Goal: Find specific page/section: Find specific page/section

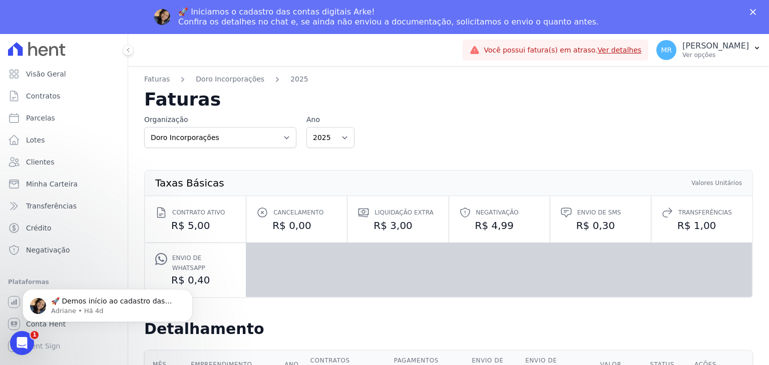
scroll to position [350, 0]
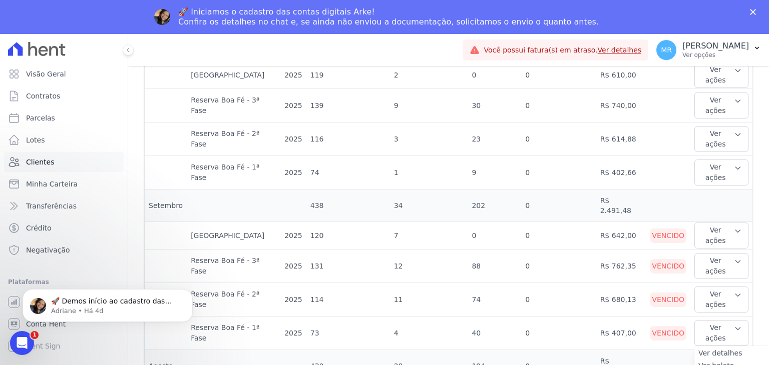
click at [46, 164] on span "Clientes" at bounding box center [40, 162] width 28 height 10
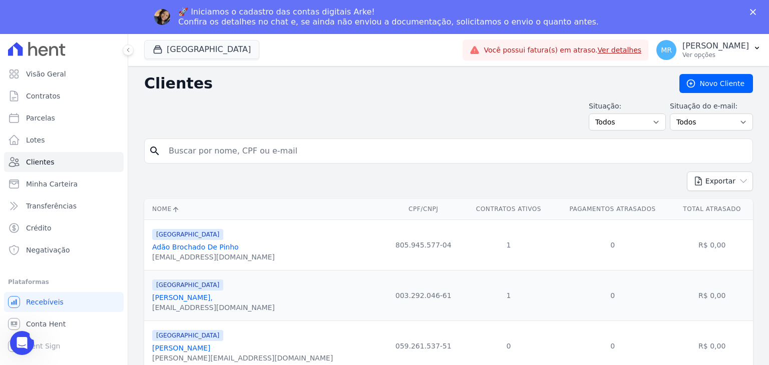
paste input "100.164.036-57"
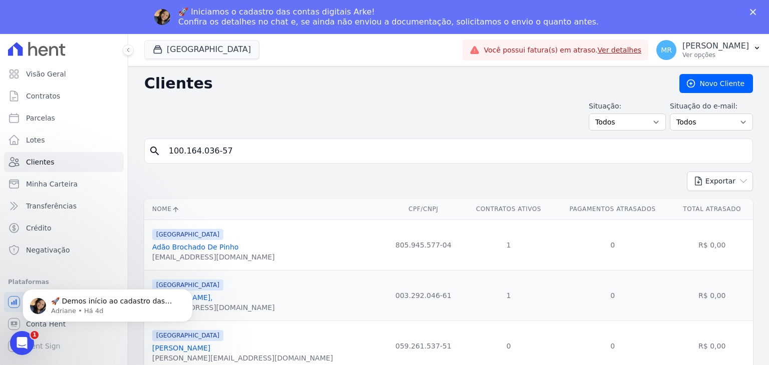
type input "100.164.036-57"
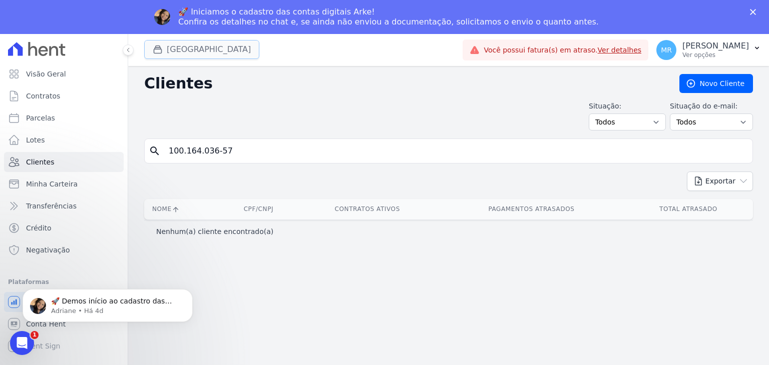
click at [247, 54] on button "[GEOGRAPHIC_DATA]" at bounding box center [201, 49] width 115 height 19
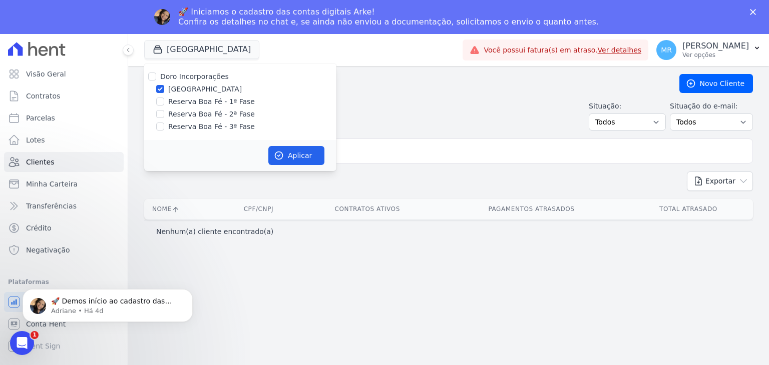
click at [206, 76] on label "Doro Incorporações" at bounding box center [194, 77] width 69 height 8
click at [156, 76] on input "Doro Incorporações" at bounding box center [152, 77] width 8 height 8
checkbox input "true"
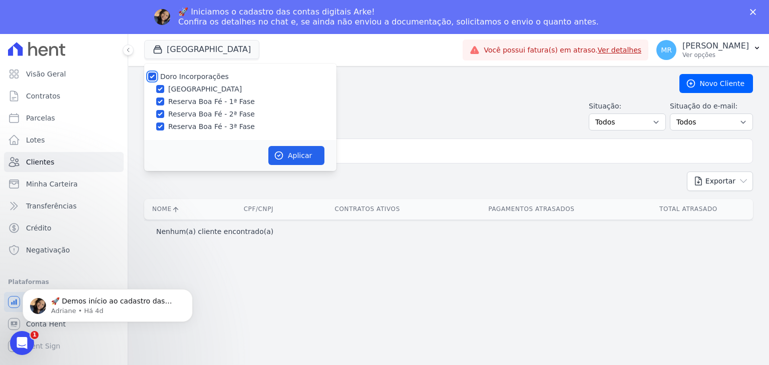
checkbox input "true"
click at [278, 162] on button "Aplicar" at bounding box center [296, 155] width 56 height 19
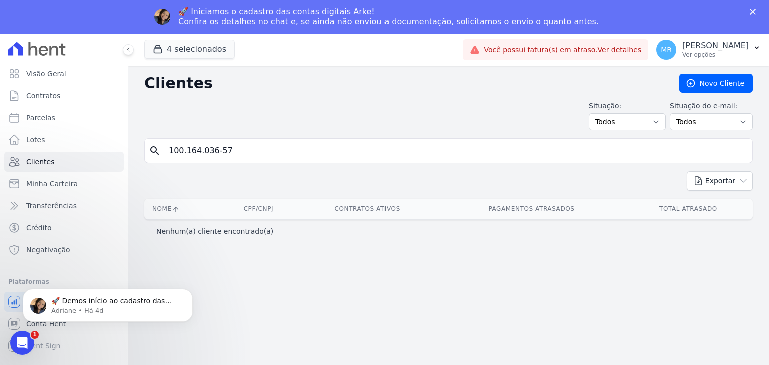
click at [204, 156] on input "100.164.036-57" at bounding box center [456, 151] width 586 height 20
type input "[PERSON_NAME]"
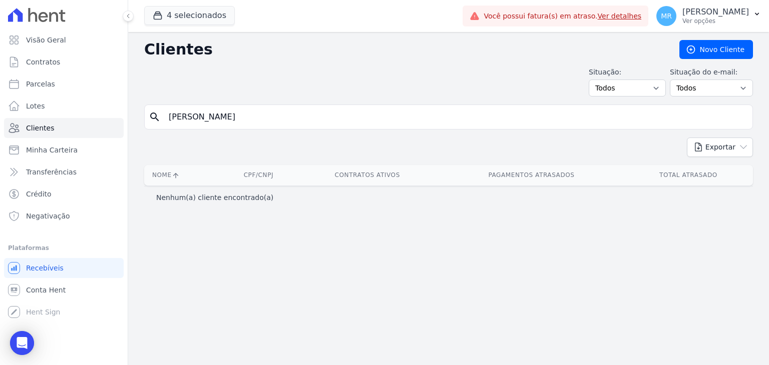
click at [154, 121] on div "Clientes [GEOGRAPHIC_DATA] Situação: Todos Adimplentes Inadimplentes Situação d…" at bounding box center [448, 198] width 641 height 333
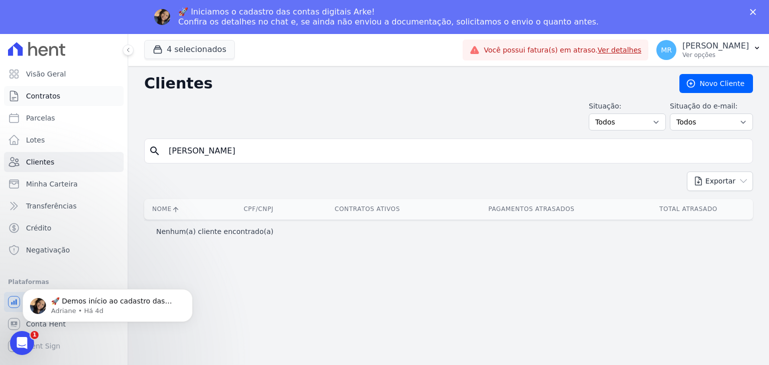
click at [60, 96] on link "Contratos" at bounding box center [64, 96] width 120 height 20
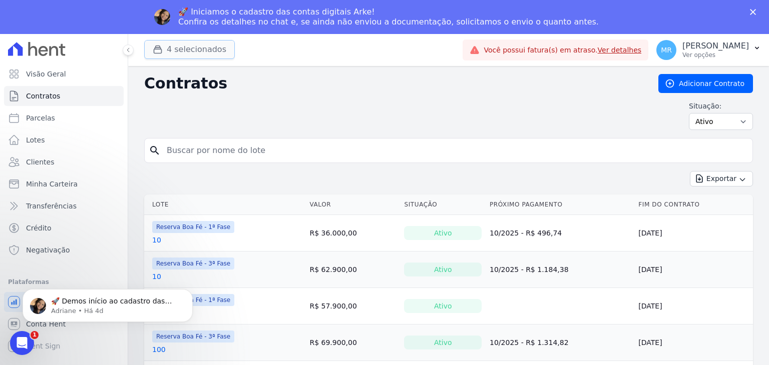
click at [210, 49] on button "4 selecionados" at bounding box center [189, 49] width 91 height 19
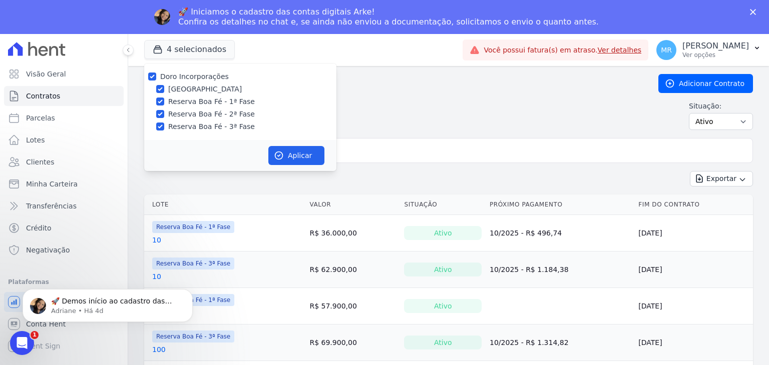
click at [176, 77] on label "Doro Incorporações" at bounding box center [194, 77] width 69 height 8
click at [156, 77] on input "Doro Incorporações" at bounding box center [152, 77] width 8 height 8
checkbox input "false"
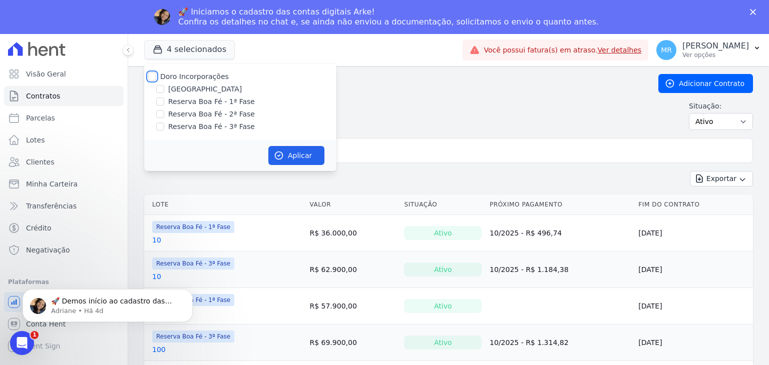
checkbox input "false"
click at [171, 118] on label "Reserva Boa Fé - 2ª Fase" at bounding box center [211, 114] width 87 height 11
click at [164, 118] on input "Reserva Boa Fé - 2ª Fase" at bounding box center [160, 114] width 8 height 8
checkbox input "true"
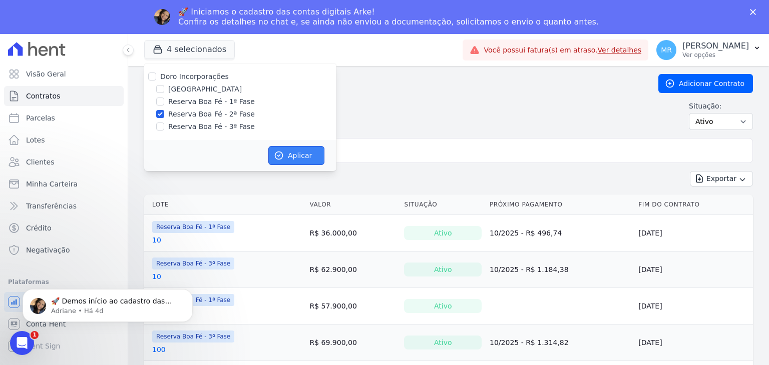
click at [282, 155] on icon "button" at bounding box center [279, 156] width 8 height 8
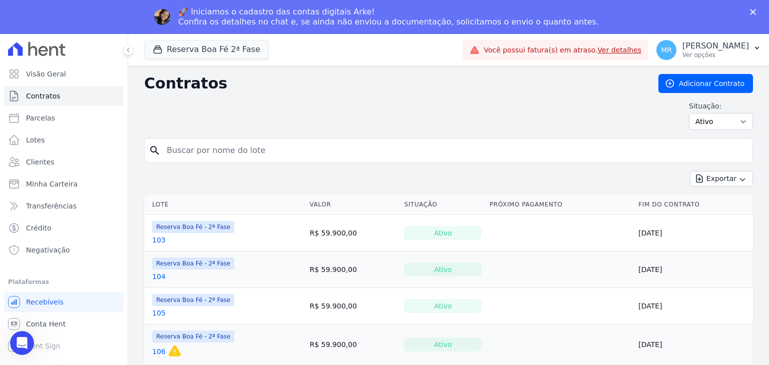
drag, startPoint x: 279, startPoint y: 153, endPoint x: 273, endPoint y: 135, distance: 18.5
click at [275, 151] on input "search" at bounding box center [455, 151] width 588 height 20
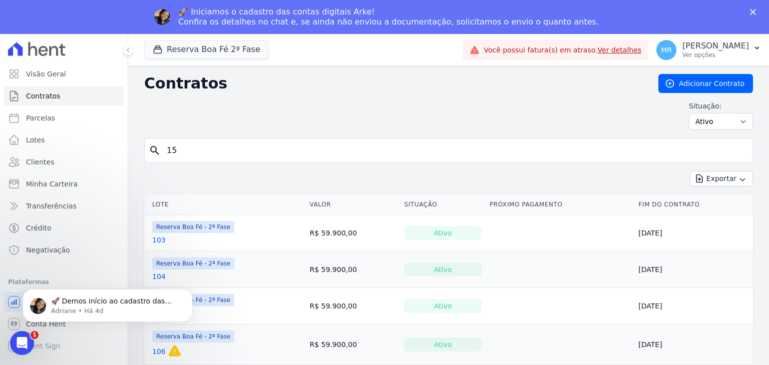
type input "15"
